Goal: Check status: Check status

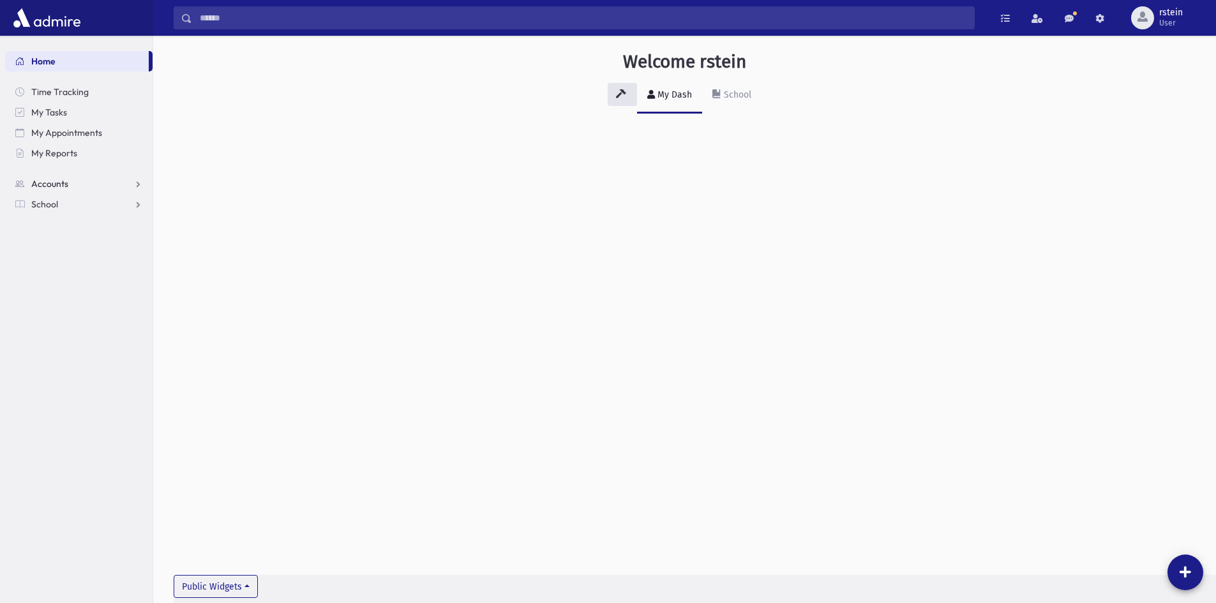
click at [68, 179] on link "Accounts" at bounding box center [78, 184] width 147 height 20
click at [74, 205] on span "Account List" at bounding box center [62, 204] width 49 height 11
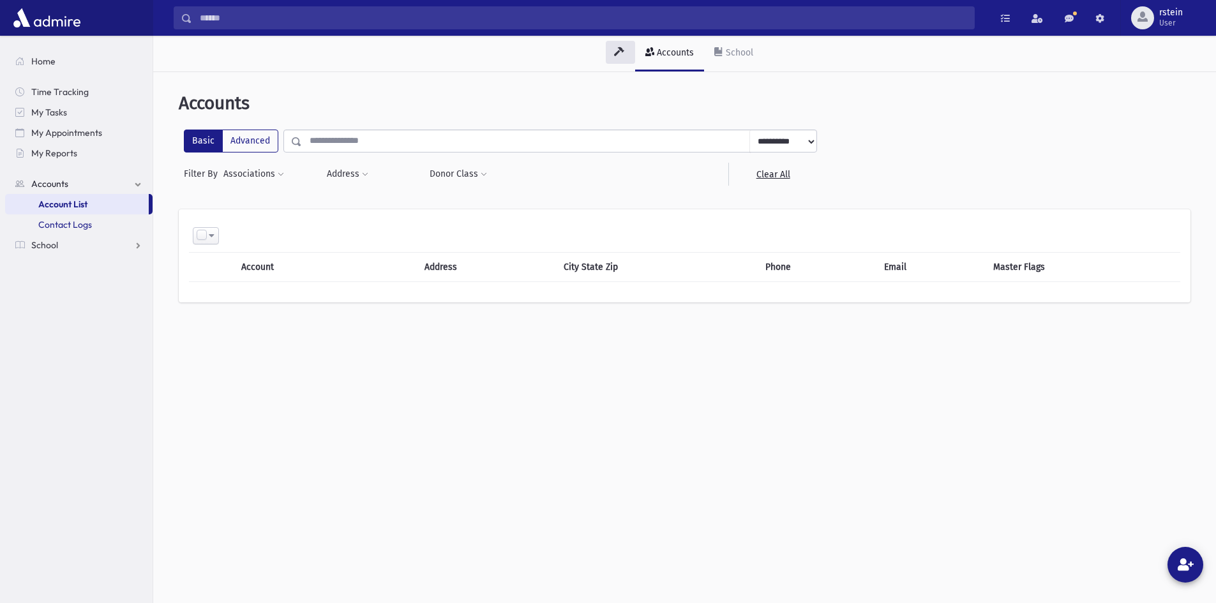
click at [73, 225] on span "Contact Logs" at bounding box center [65, 224] width 54 height 11
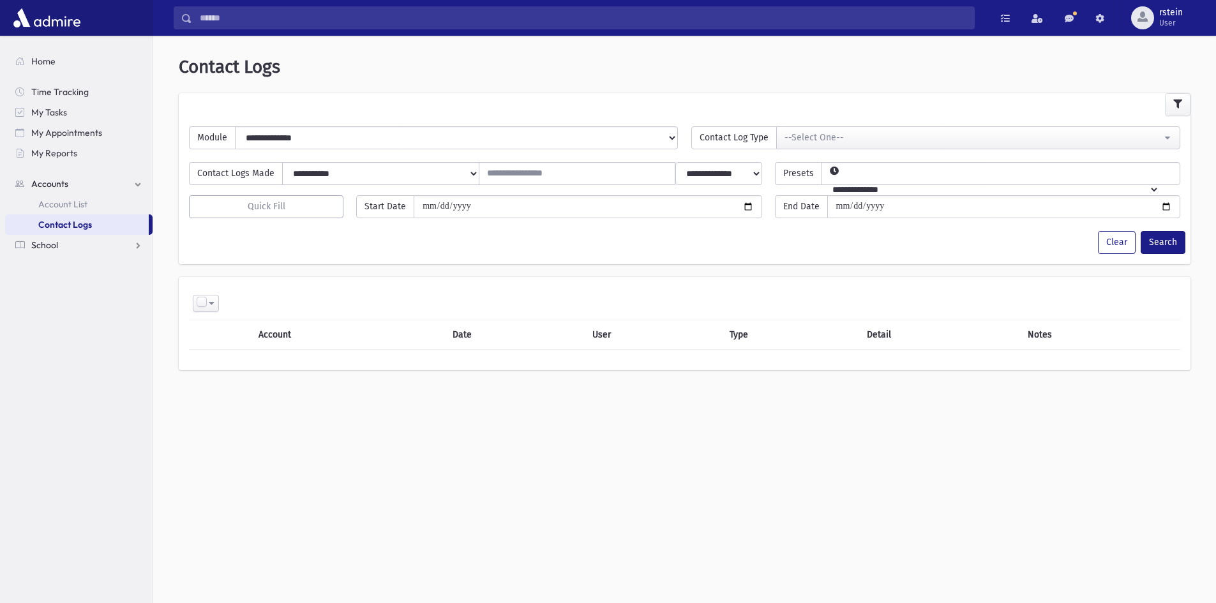
click at [63, 242] on link "School" at bounding box center [78, 245] width 147 height 20
click at [74, 238] on link "Attendance" at bounding box center [78, 245] width 147 height 20
click at [83, 267] on link "Entry" at bounding box center [78, 265] width 147 height 20
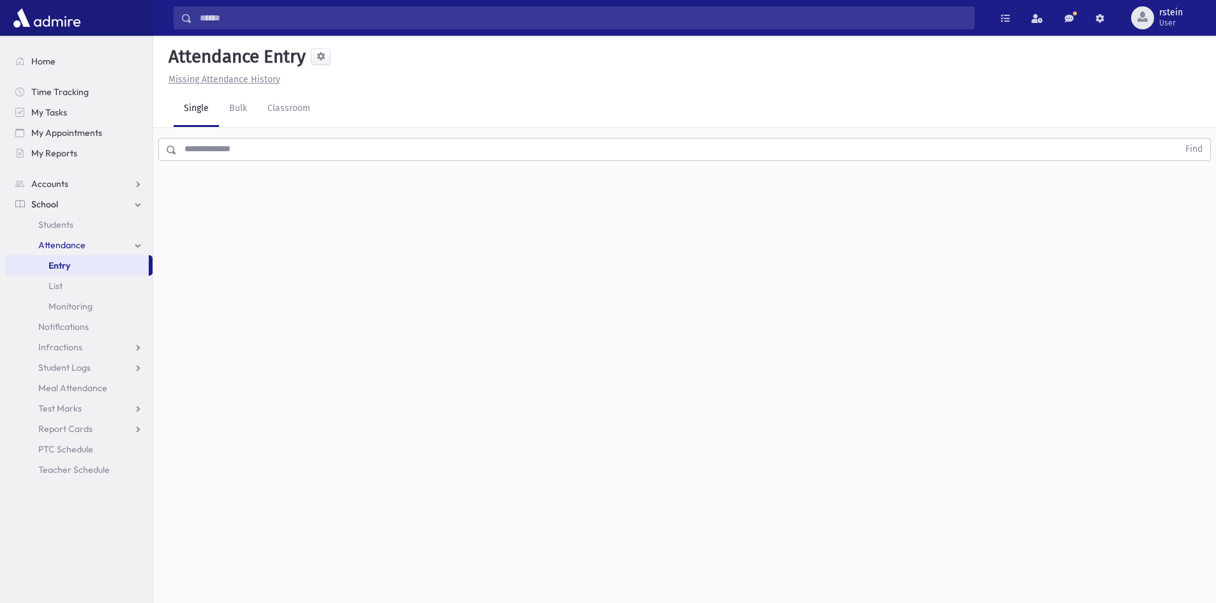
click at [243, 156] on input "text" at bounding box center [677, 149] width 1001 height 23
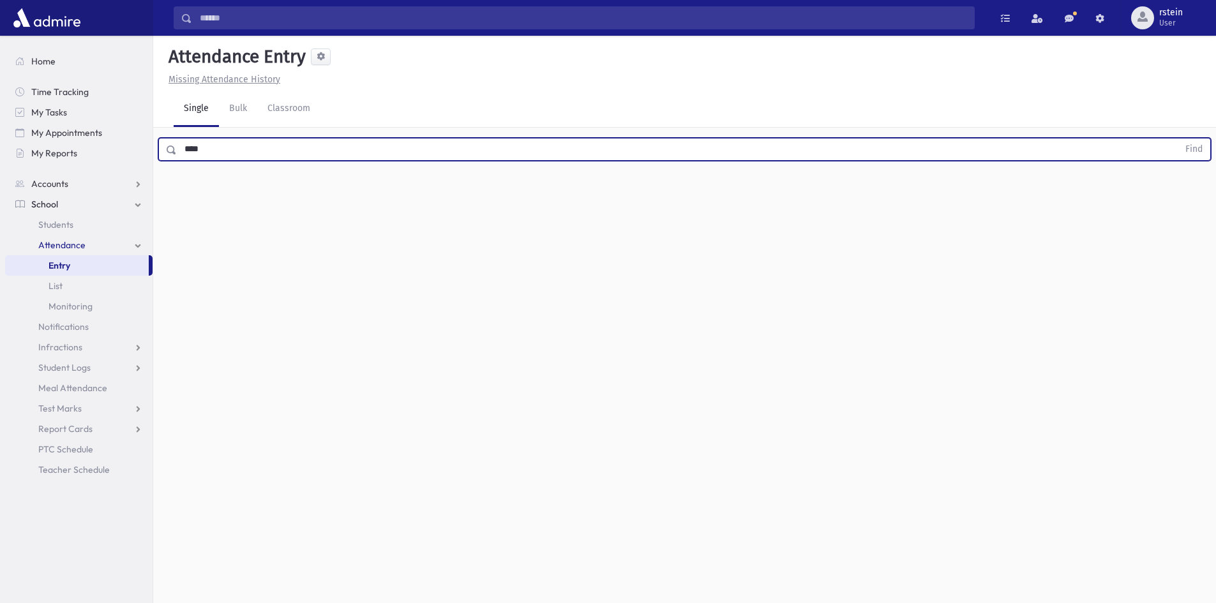
click at [1178, 139] on button "Find" at bounding box center [1194, 150] width 33 height 22
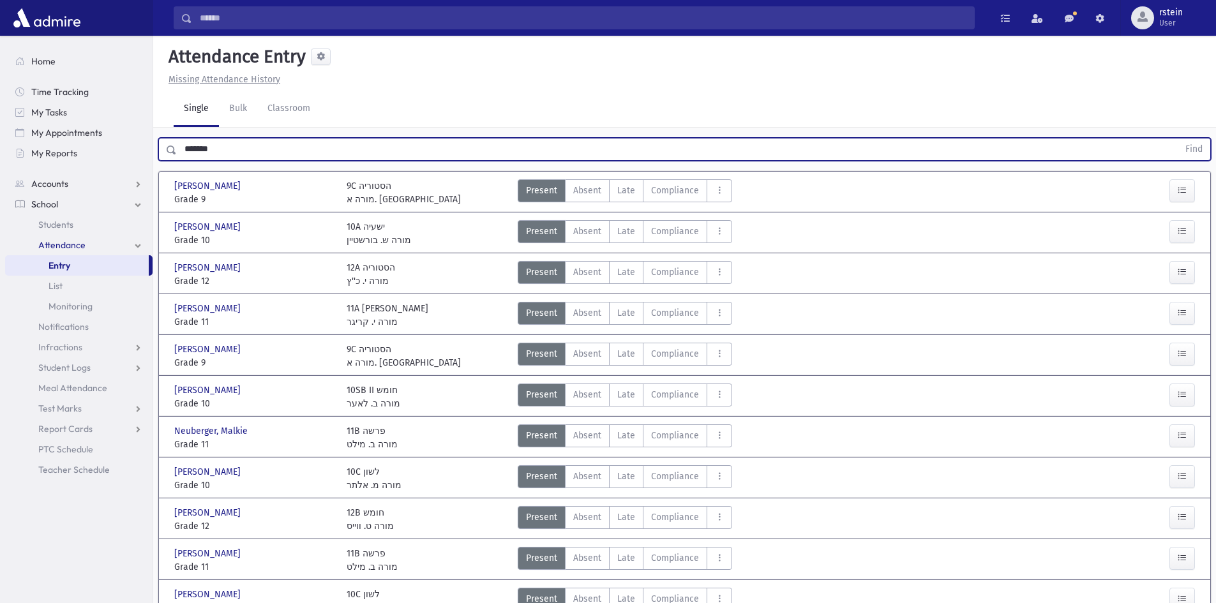
type input "*******"
click at [1178, 139] on button "Find" at bounding box center [1194, 150] width 33 height 22
